Goal: Task Accomplishment & Management: Complete application form

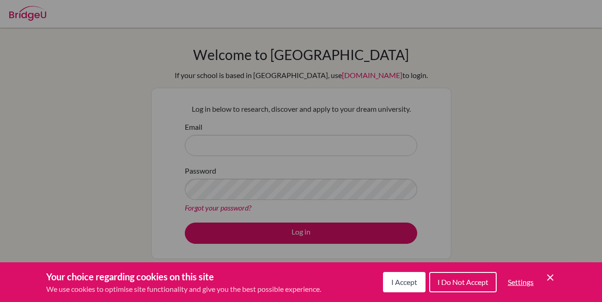
click at [259, 136] on div "Cookie Preferences" at bounding box center [301, 151] width 602 height 302
click at [259, 145] on div "Cookie Preferences" at bounding box center [301, 151] width 602 height 302
click at [256, 145] on div "Cookie Preferences" at bounding box center [301, 151] width 602 height 302
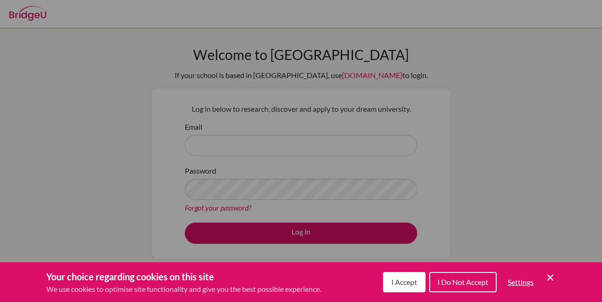
click at [296, 139] on div "Cookie Preferences" at bounding box center [301, 151] width 602 height 302
click at [359, 119] on div "Cookie Preferences" at bounding box center [301, 151] width 602 height 302
click at [392, 292] on div "I Accept I Do Not Accept Settings Cookie Control Close Icon" at bounding box center [469, 282] width 173 height 24
click at [394, 285] on button "I Accept" at bounding box center [404, 282] width 42 height 20
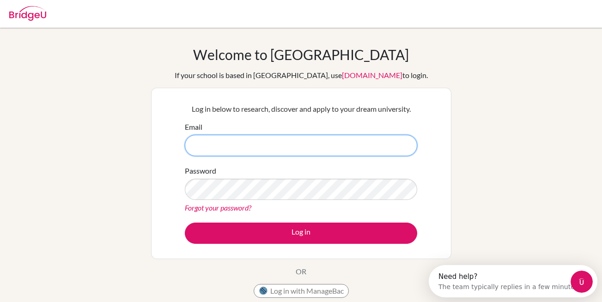
click at [278, 145] on input "Email" at bounding box center [301, 145] width 232 height 21
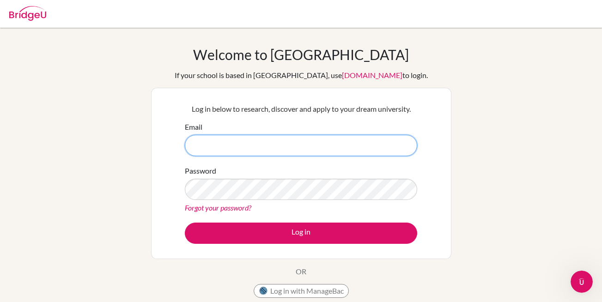
type input "[EMAIL_ADDRESS][DOMAIN_NAME]"
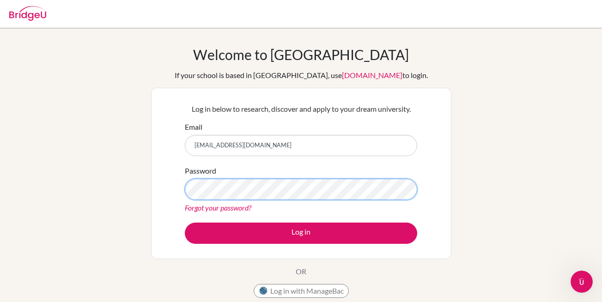
click at [185, 223] on button "Log in" at bounding box center [301, 233] width 232 height 21
